Goal: Information Seeking & Learning: Compare options

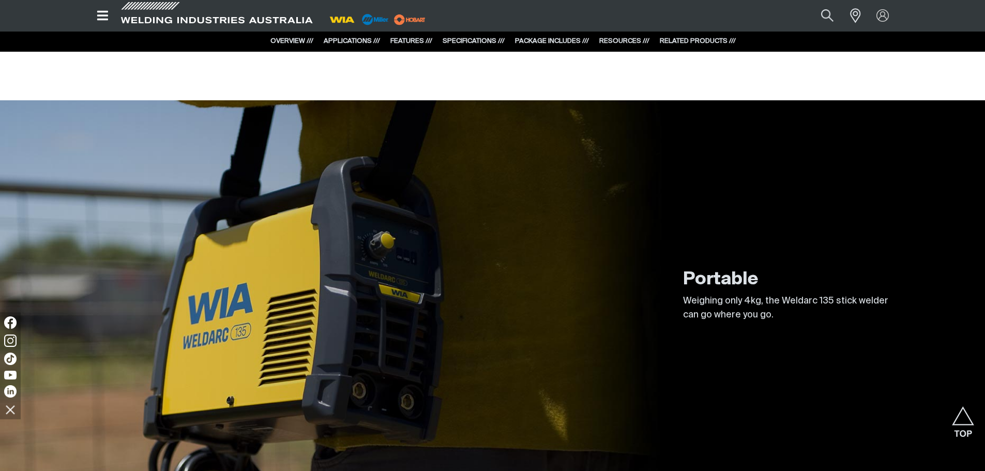
scroll to position [1189, 0]
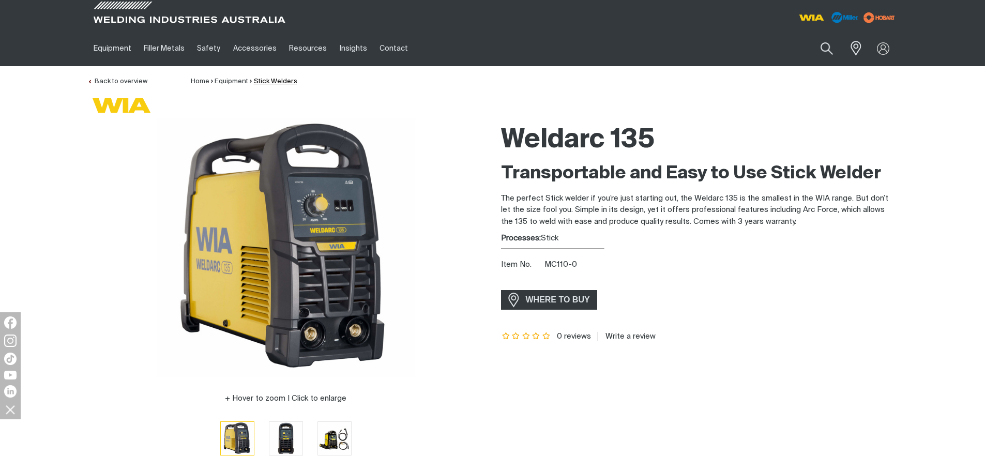
click at [261, 80] on link "Stick Welders" at bounding box center [275, 81] width 43 height 7
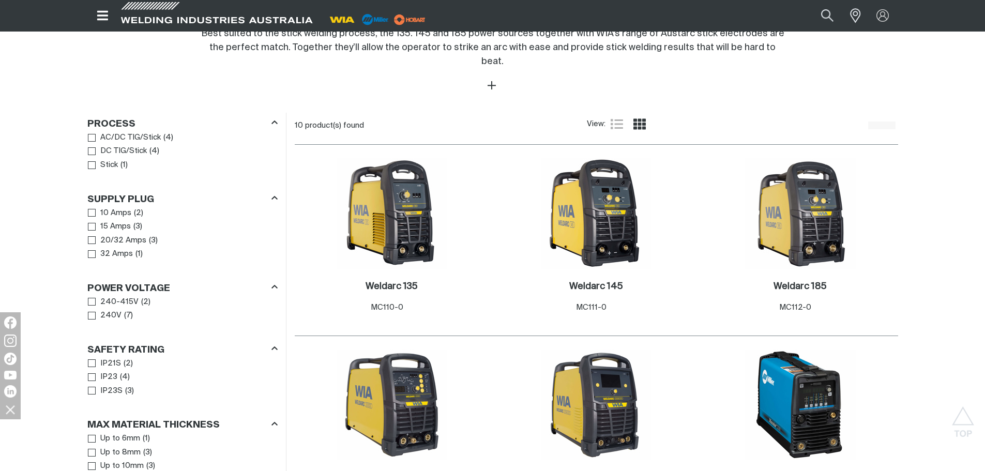
scroll to position [414, 0]
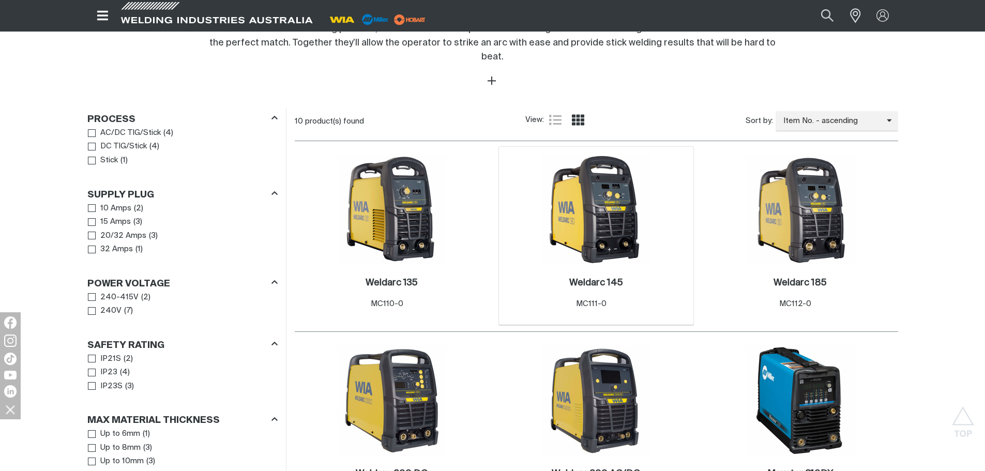
click at [602, 227] on img at bounding box center [596, 210] width 111 height 111
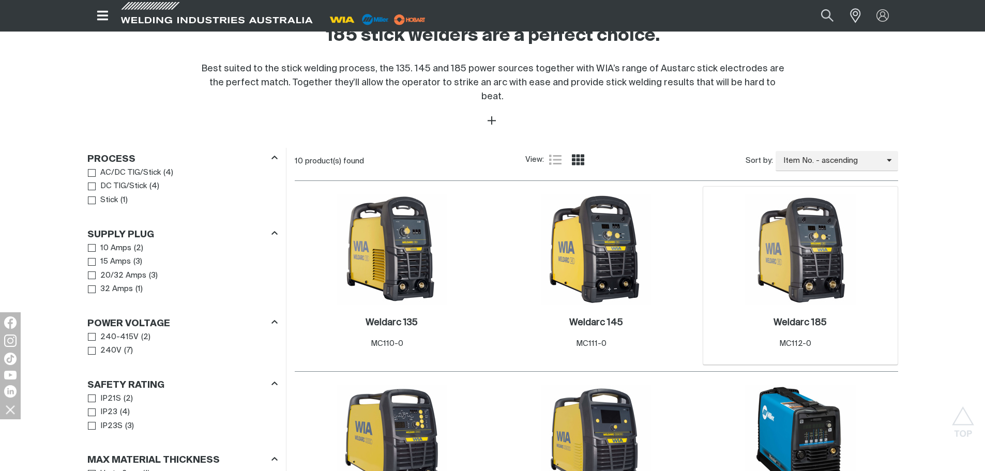
scroll to position [414, 0]
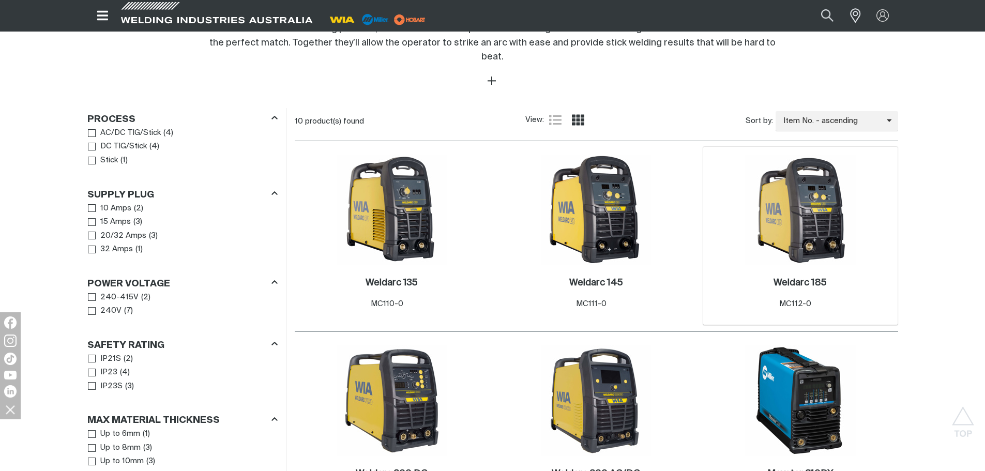
click at [799, 210] on img at bounding box center [800, 210] width 111 height 111
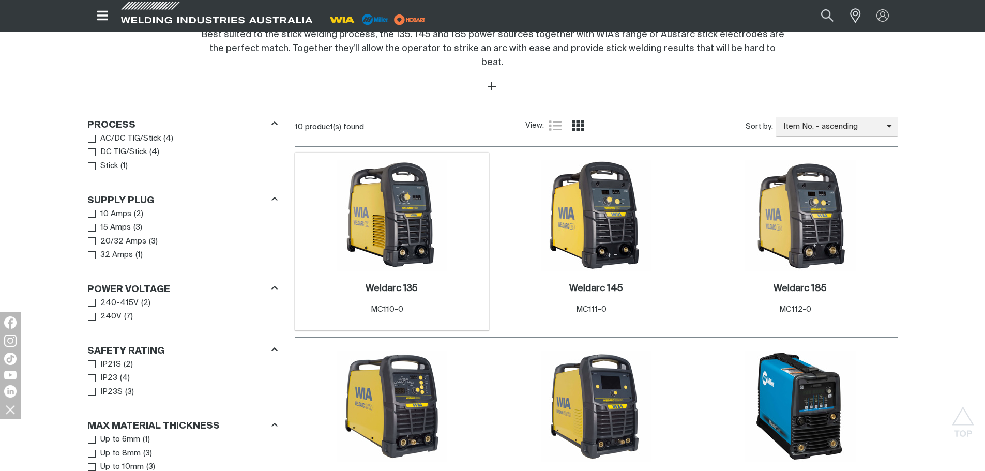
scroll to position [414, 0]
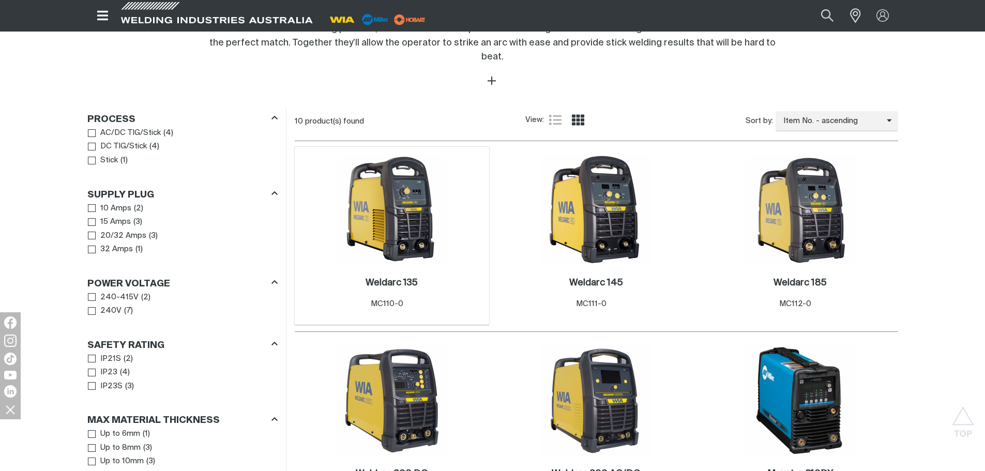
click at [412, 234] on img at bounding box center [392, 210] width 111 height 111
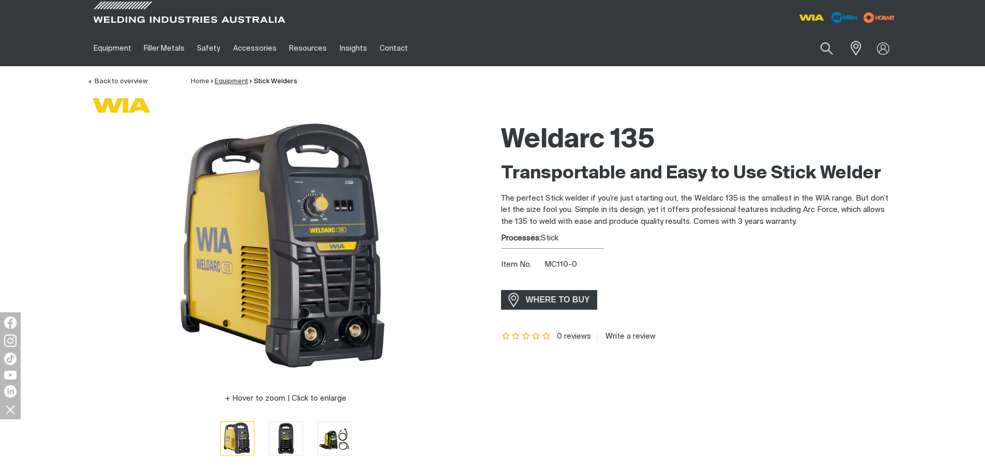
click at [222, 80] on link "Equipment" at bounding box center [232, 81] width 34 height 7
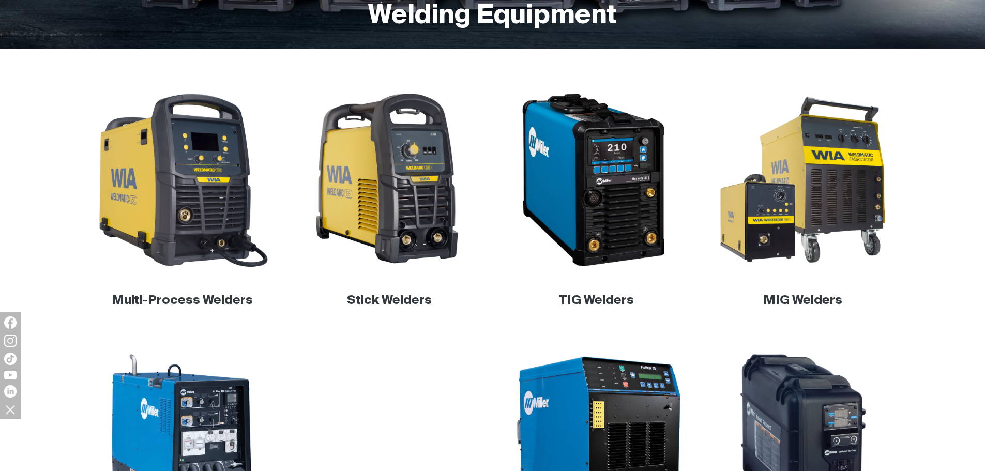
scroll to position [310, 0]
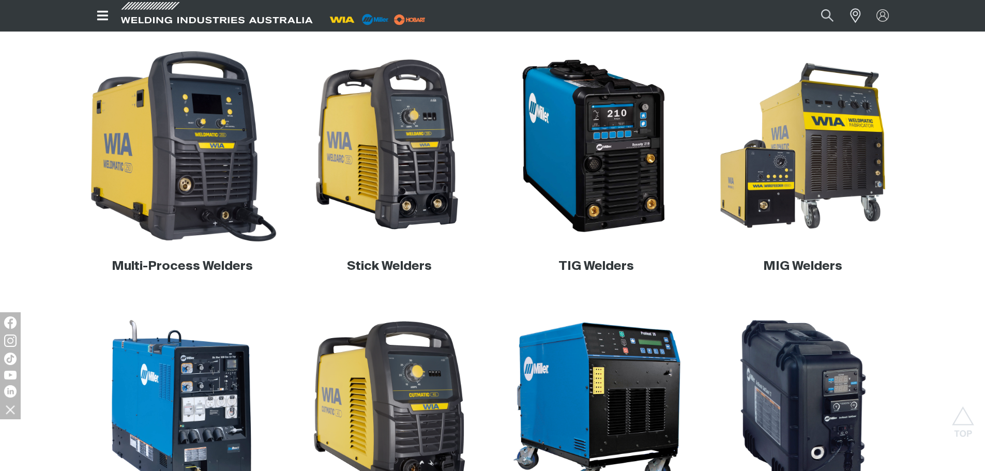
click at [186, 192] on img at bounding box center [182, 146] width 198 height 198
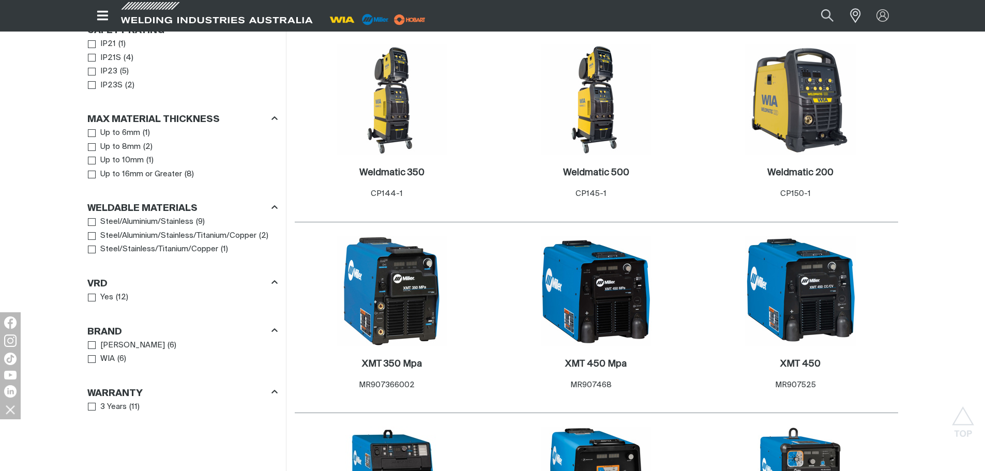
scroll to position [620, 0]
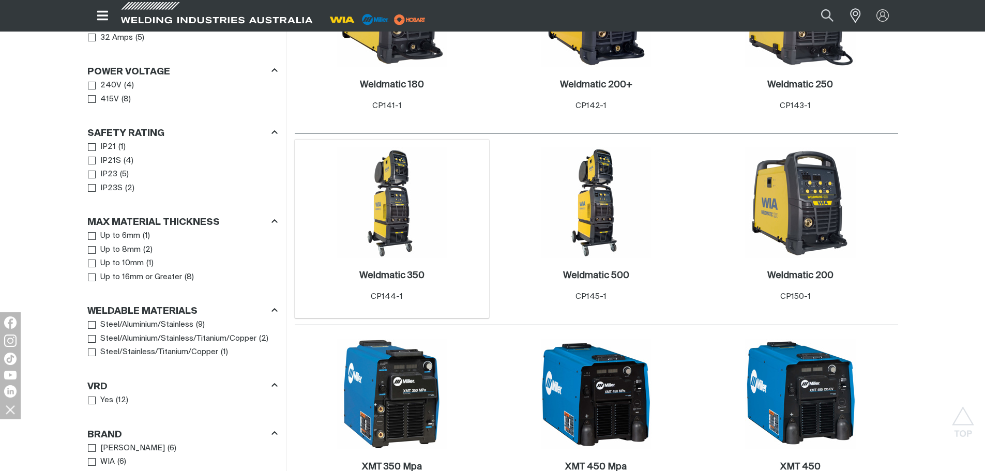
click at [376, 218] on img at bounding box center [392, 202] width 111 height 111
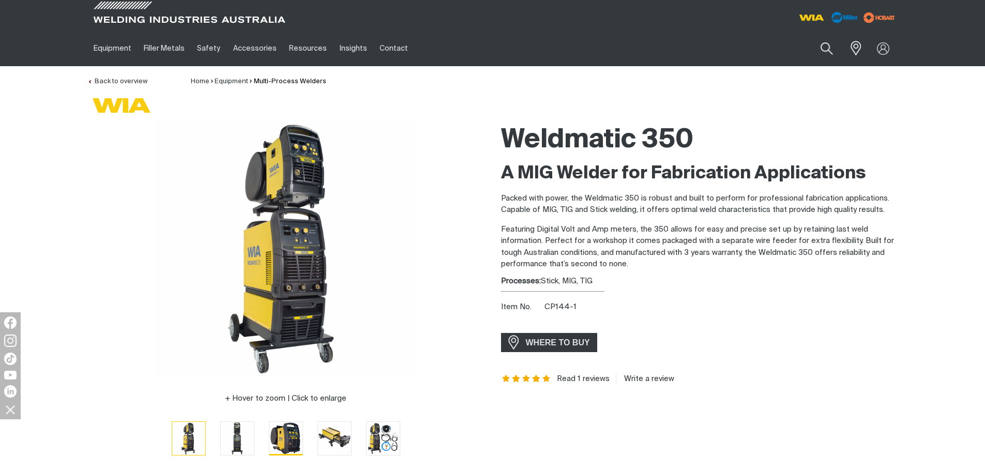
click at [278, 437] on img "Go to slide 3" at bounding box center [285, 438] width 33 height 33
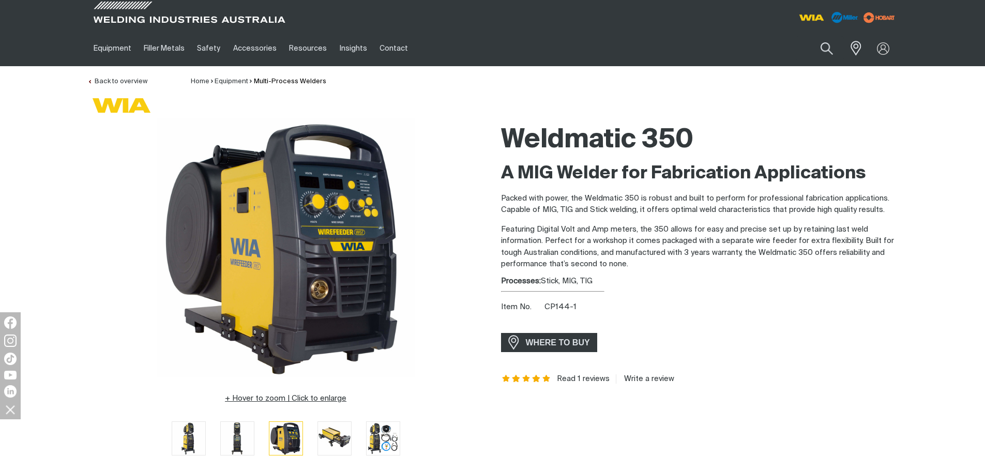
click at [304, 396] on button "Hover to zoom | Click to enlarge" at bounding box center [286, 398] width 134 height 12
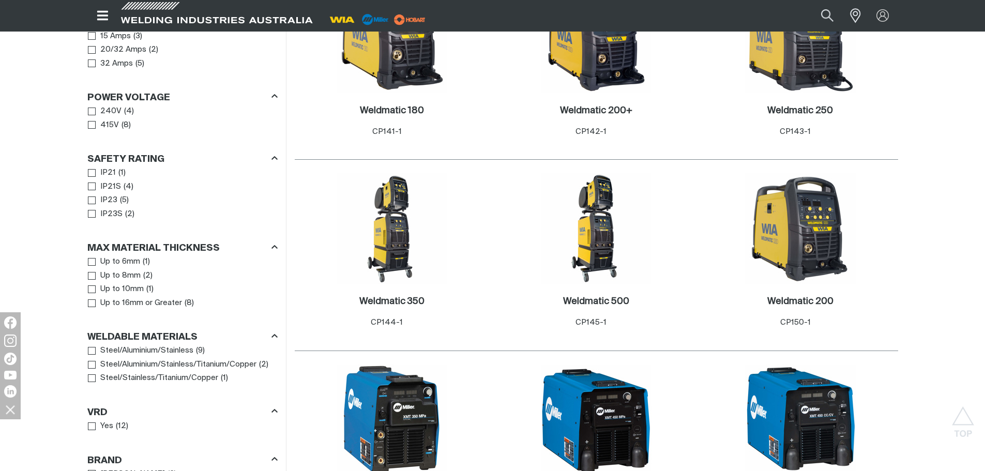
scroll to position [620, 0]
